Goal: Navigation & Orientation: Find specific page/section

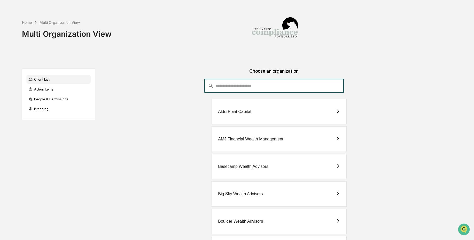
click at [257, 89] on input "consultant-dashboard__filter-organizations-search-bar" at bounding box center [280, 86] width 128 height 14
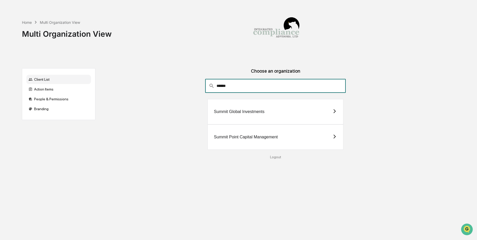
type input "******"
click at [252, 137] on div "Summit Point Capital Management" at bounding box center [246, 137] width 64 height 5
